Goal: Information Seeking & Learning: Learn about a topic

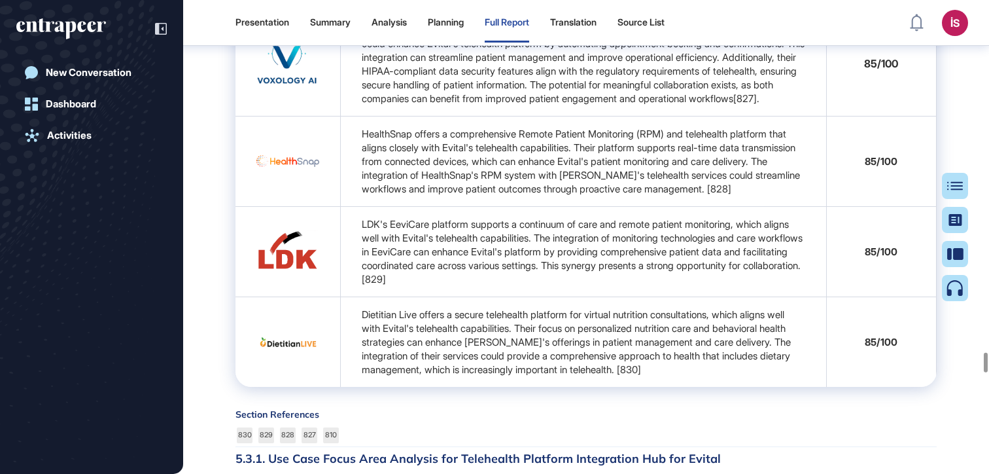
scroll to position [61322, 0]
copy span "therapeutics"
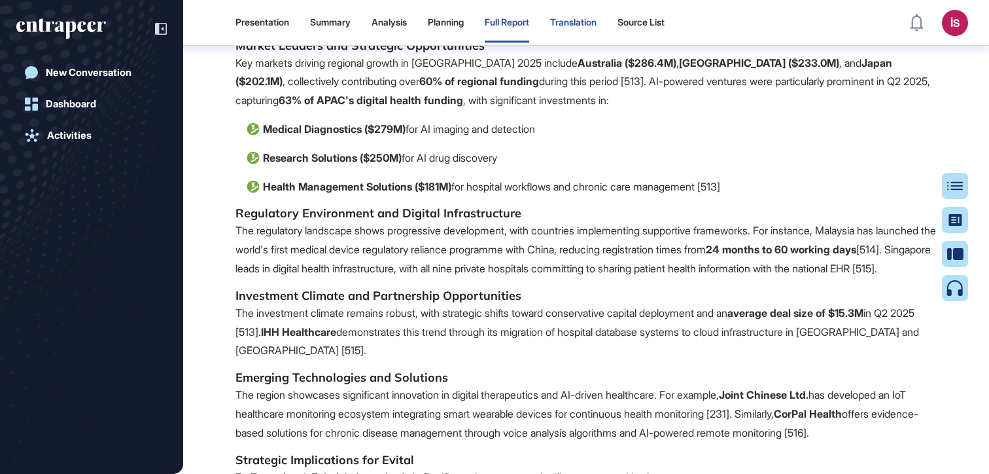
scroll to position [58829, 0]
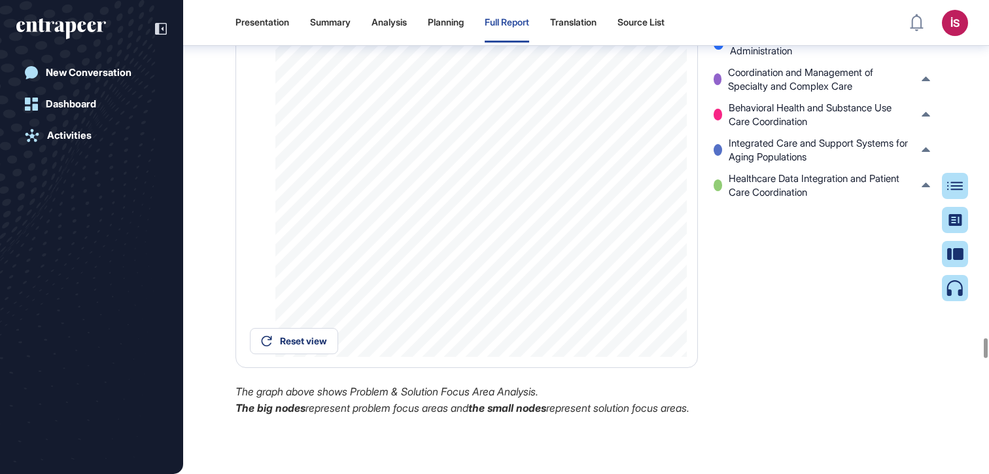
drag, startPoint x: 586, startPoint y: 234, endPoint x: 268, endPoint y: 243, distance: 318.2
copy h4 "Use Case Focus Area Analysis for Digital Therapeutics"
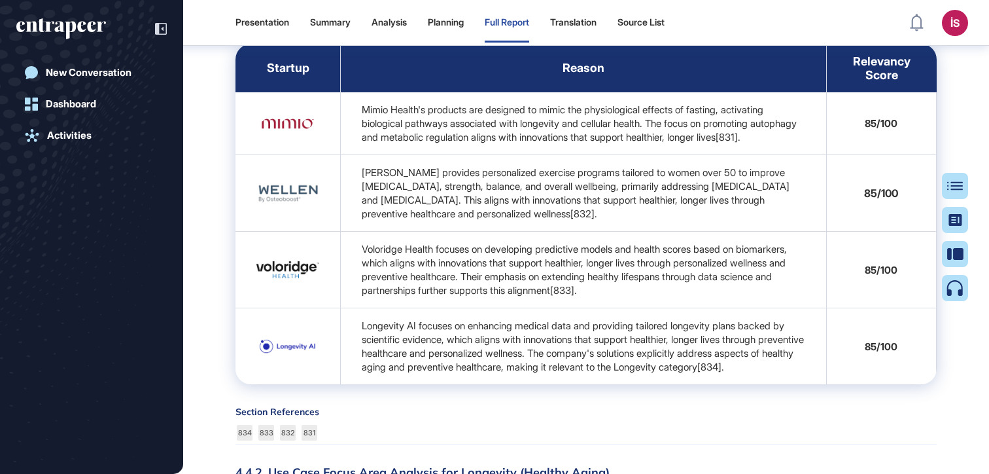
scroll to position [57999, 0]
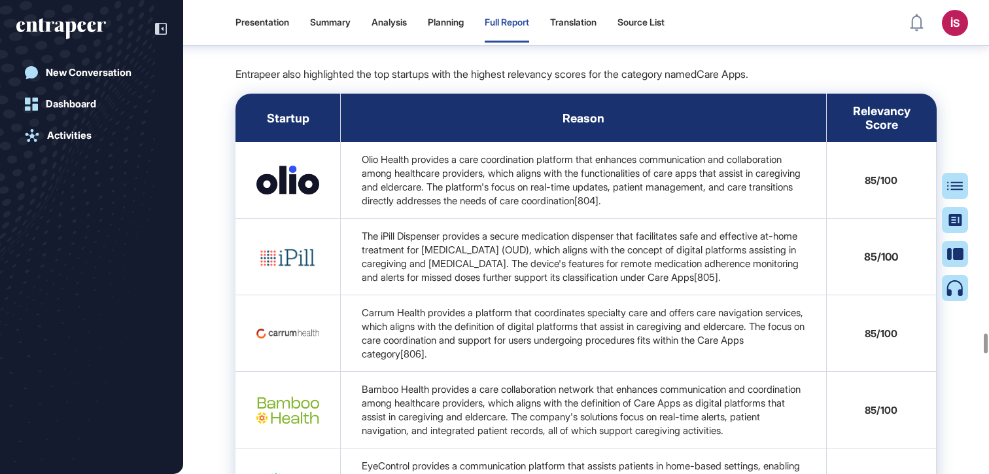
drag, startPoint x: 269, startPoint y: 238, endPoint x: 612, endPoint y: 241, distance: 343.6
copy h4 "Use Case Focus Area Analysis for Longevity (Healthy Aging)"
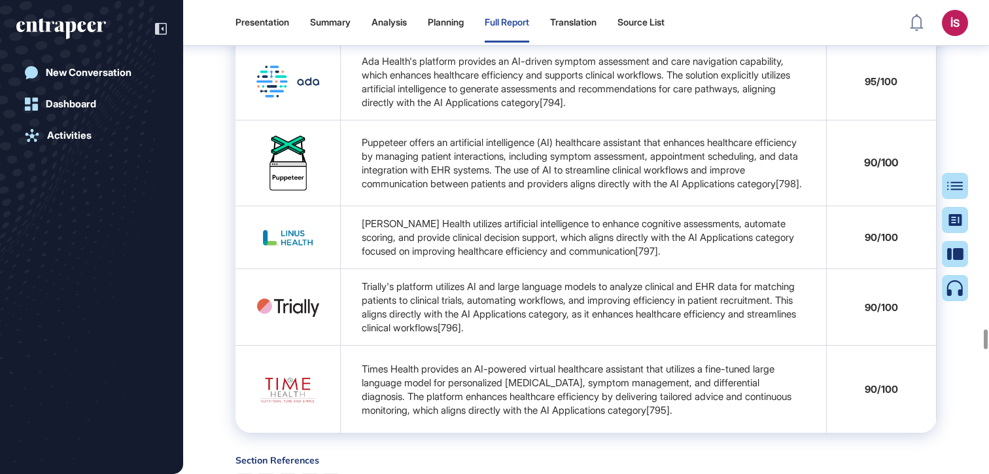
copy div "4.3.2. Use Case Focus Area Analysis for Sample/Analysis Technologies"
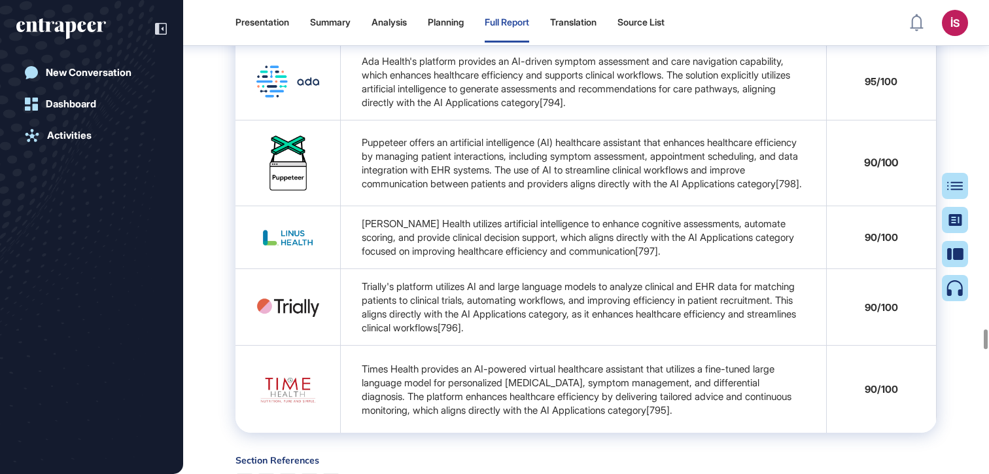
drag, startPoint x: 632, startPoint y: 236, endPoint x: 272, endPoint y: 236, distance: 360.6
copy h4 "Use Case Focus Area Analysis for Sample/Analysis Technologies"
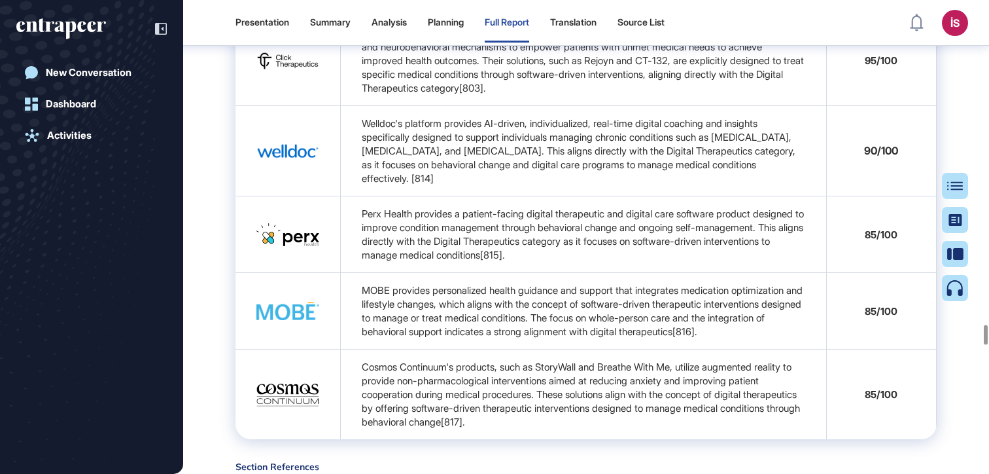
drag, startPoint x: 489, startPoint y: 239, endPoint x: 266, endPoint y: 238, distance: 223.1
copy h4 "Use Case Focus Area Analysis for Telehealth Platforms"
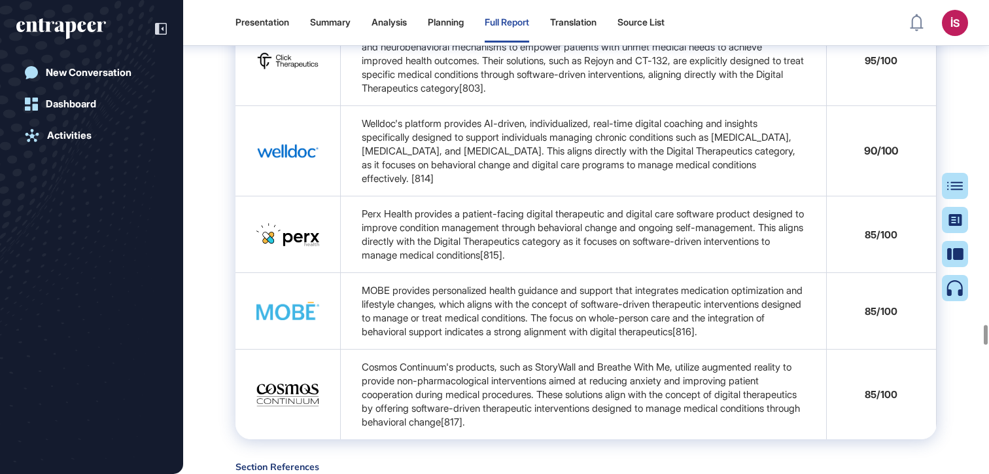
drag, startPoint x: 588, startPoint y: 238, endPoint x: 272, endPoint y: 238, distance: 316.1
copy h4 "Use Case Focus Area Analysis for Telehealth Platforms"
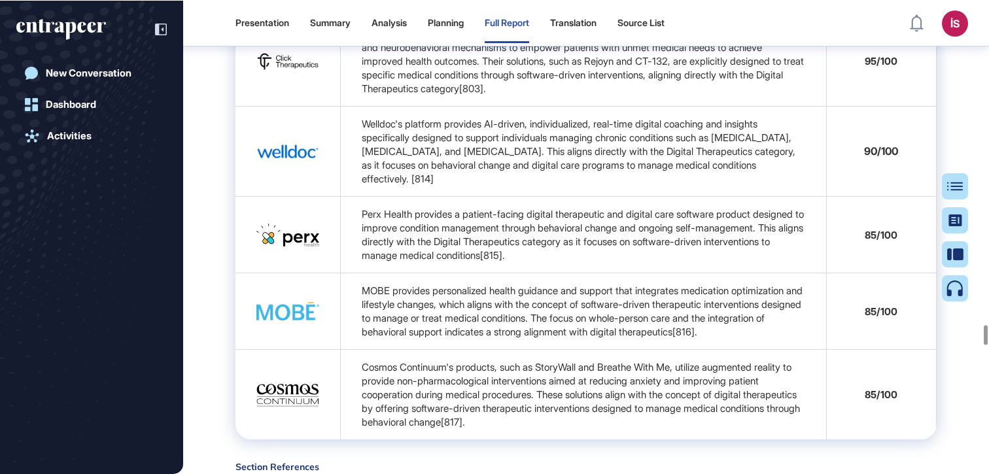
scroll to position [55739, 0]
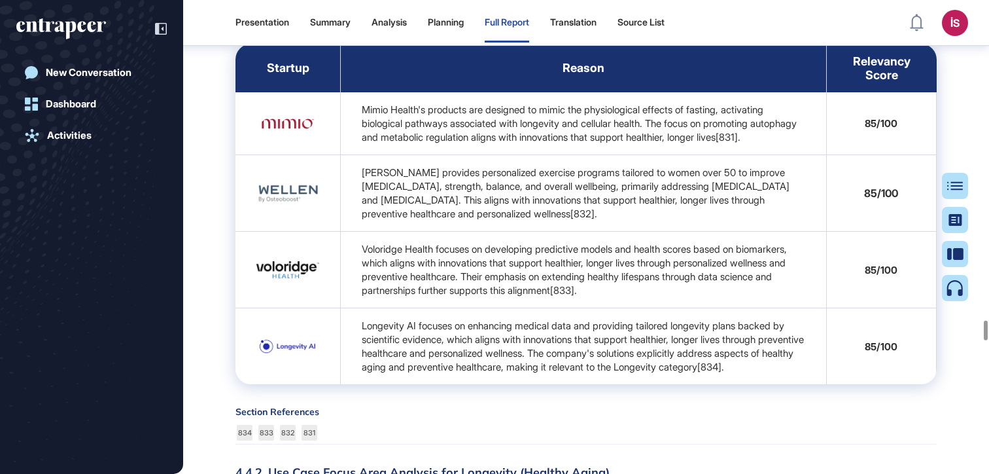
drag, startPoint x: 565, startPoint y: 236, endPoint x: 269, endPoint y: 238, distance: 296.4
copy h4 "Use Case Focus Area Analysis for Wearable Devices"
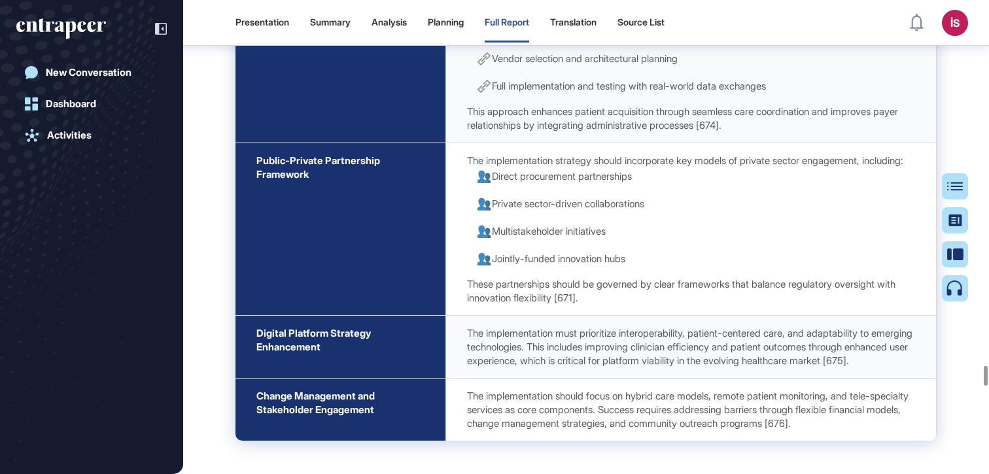
scroll to position [56499, 0]
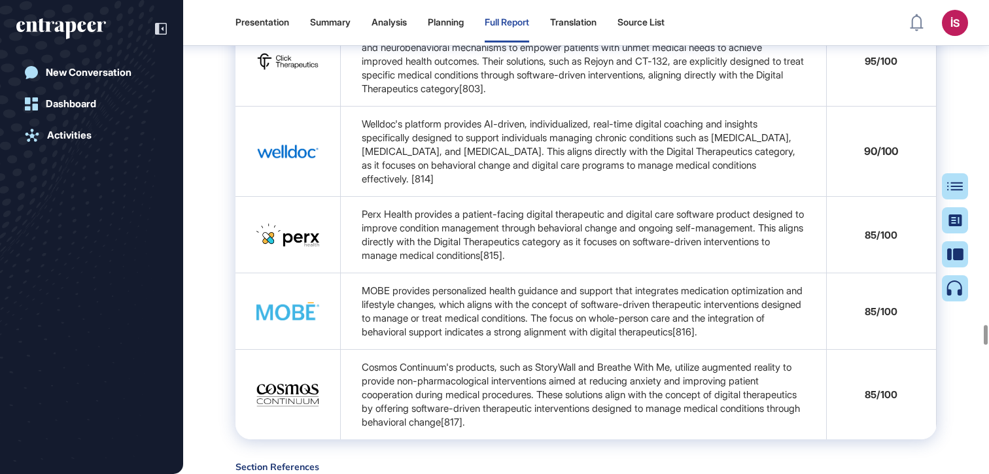
drag, startPoint x: 594, startPoint y: 239, endPoint x: 268, endPoint y: 239, distance: 325.9
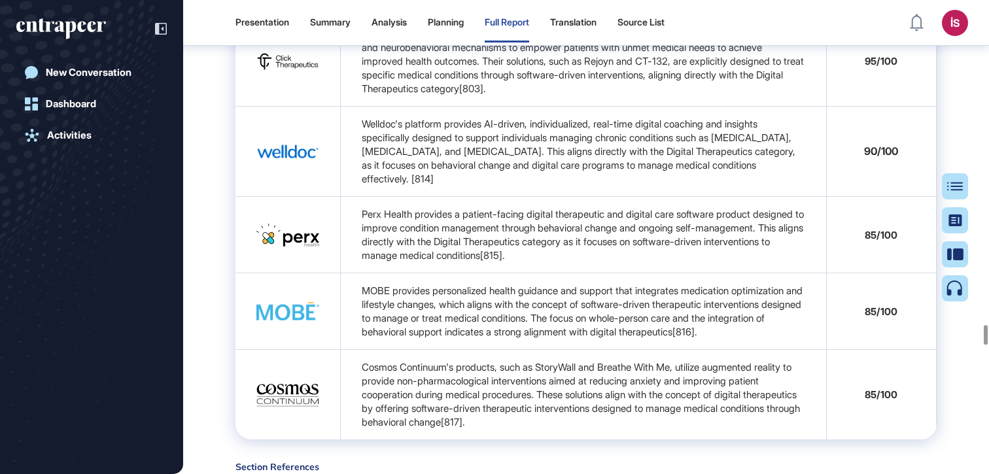
copy h4 "Use Case Focus Area Analysis for Telehealth Platforms"
drag, startPoint x: 558, startPoint y: 238, endPoint x: 429, endPoint y: 247, distance: 128.6
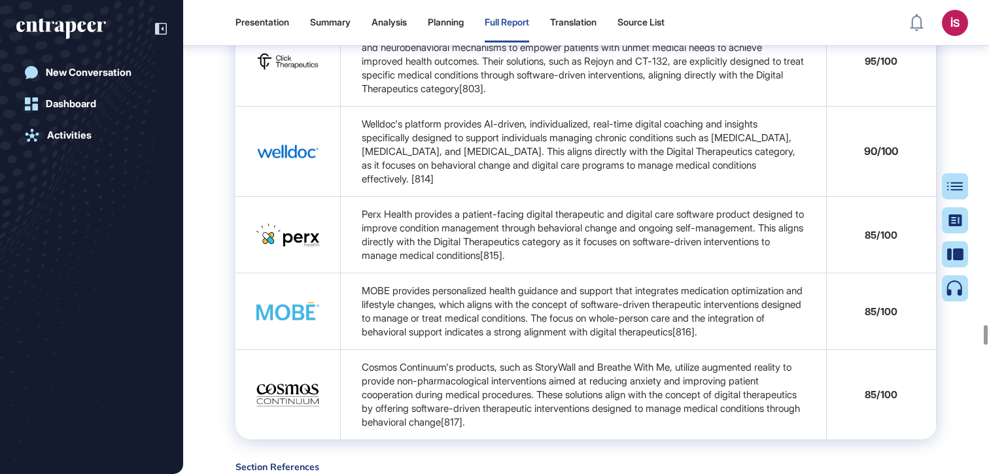
drag, startPoint x: 575, startPoint y: 236, endPoint x: 267, endPoint y: 236, distance: 308.2
drag, startPoint x: 592, startPoint y: 232, endPoint x: 273, endPoint y: 237, distance: 318.7
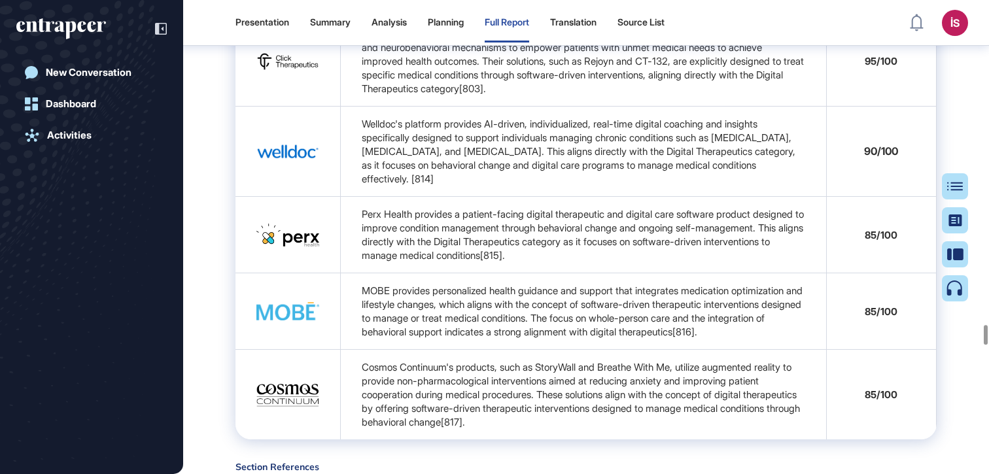
drag, startPoint x: 272, startPoint y: 239, endPoint x: 634, endPoint y: 234, distance: 361.9
copy h4 "Use Case Focus Area Analysis for Telehealth Platforms"
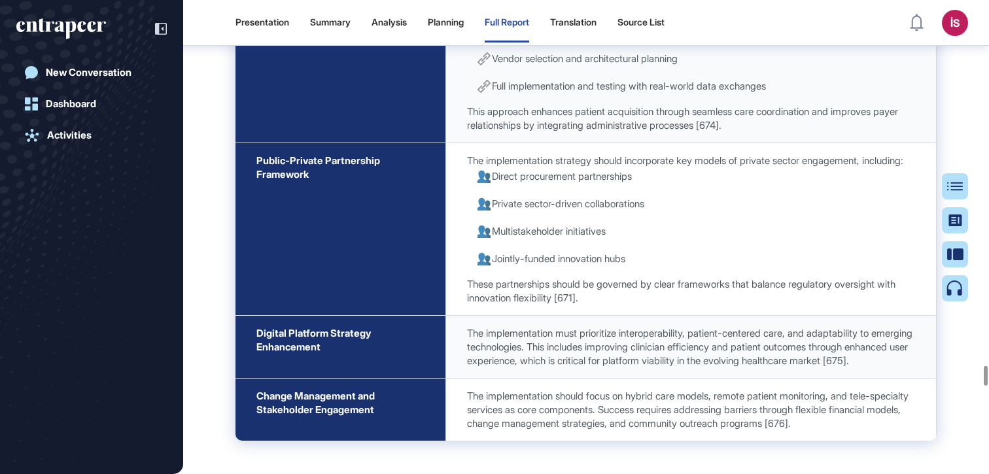
drag, startPoint x: 724, startPoint y: 236, endPoint x: 272, endPoint y: 238, distance: 452.2
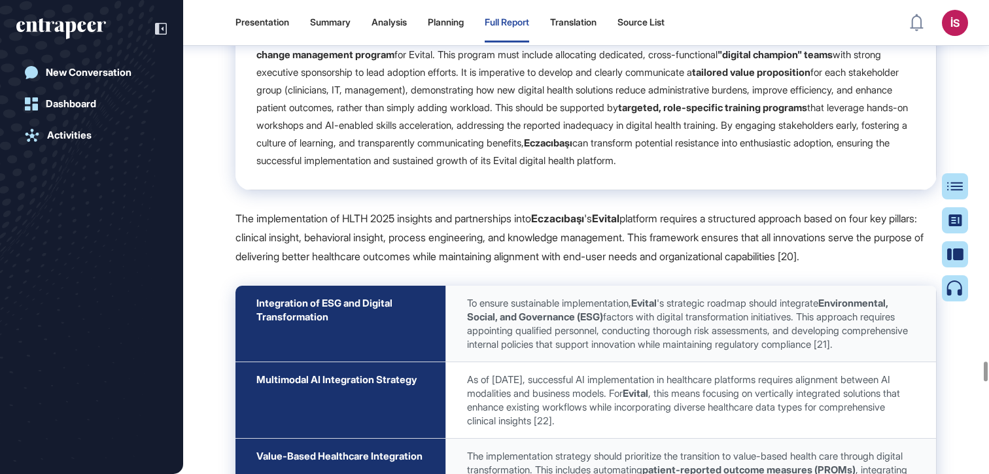
scroll to position [59613, 0]
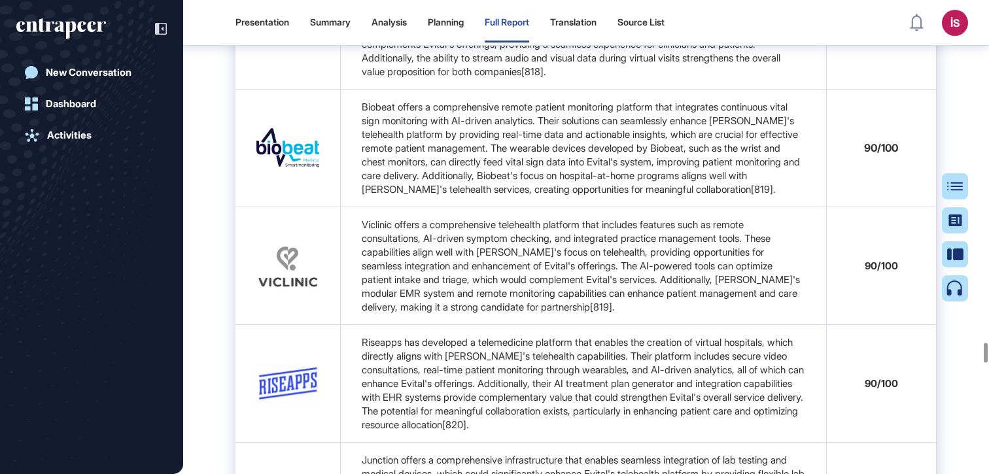
drag, startPoint x: 582, startPoint y: 237, endPoint x: 270, endPoint y: 240, distance: 311.5
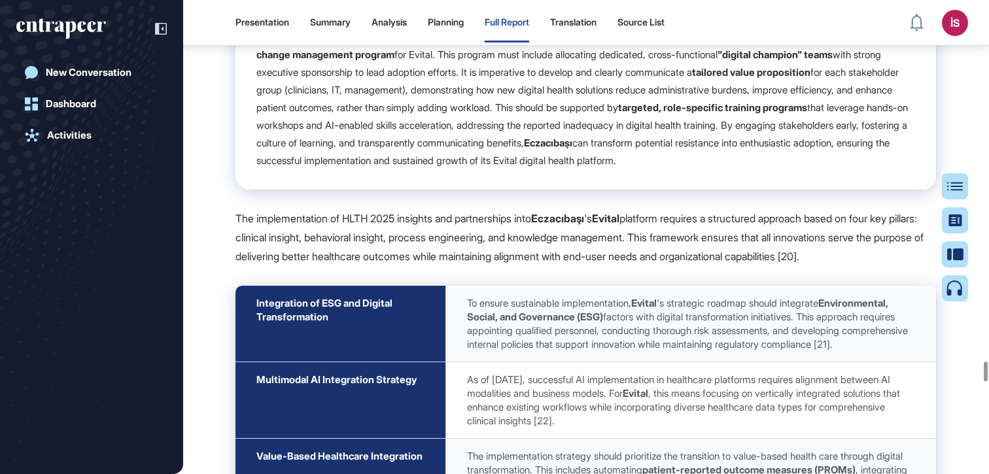
drag, startPoint x: 727, startPoint y: 236, endPoint x: 266, endPoint y: 236, distance: 460.7
drag, startPoint x: 268, startPoint y: 239, endPoint x: 724, endPoint y: 242, distance: 456.1
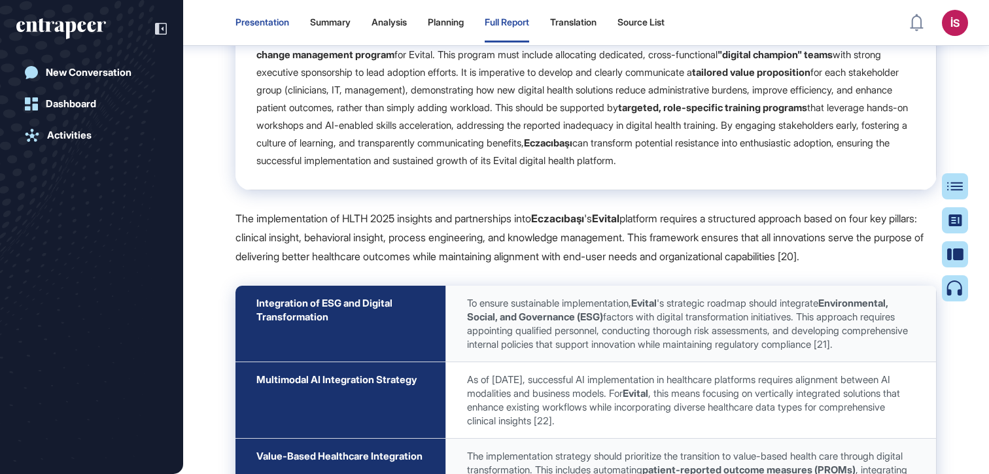
scroll to position [62098, 0]
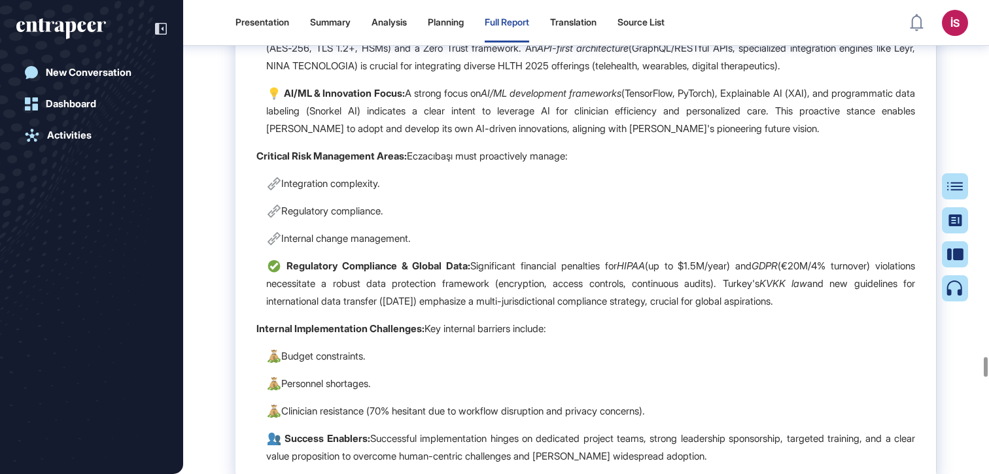
drag, startPoint x: 672, startPoint y: 236, endPoint x: 269, endPoint y: 240, distance: 403.1
drag, startPoint x: 677, startPoint y: 236, endPoint x: 272, endPoint y: 243, distance: 405.1
